Goal: Register for event/course

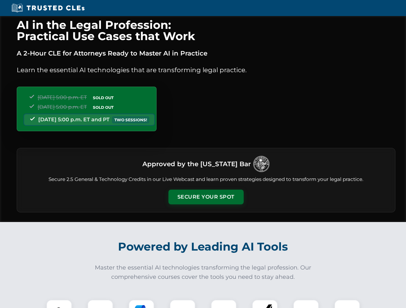
click at [206, 197] on button "Secure Your Spot" at bounding box center [205, 197] width 75 height 15
click at [59, 304] on img at bounding box center [59, 312] width 19 height 19
click at [100, 304] on div at bounding box center [100, 313] width 26 height 26
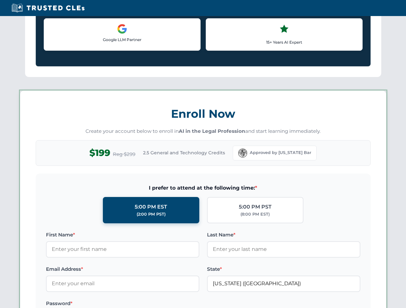
click at [182, 304] on label "Password *" at bounding box center [122, 304] width 153 height 8
